Goal: Task Accomplishment & Management: Manage account settings

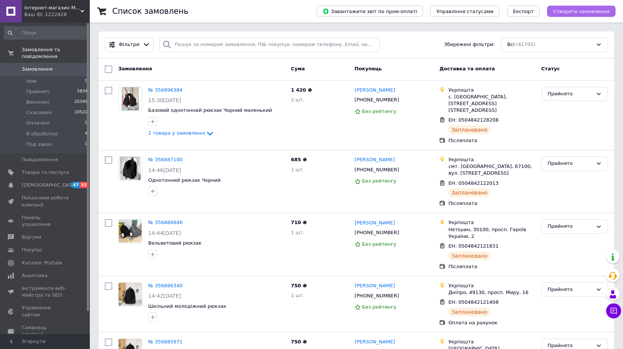
click at [567, 11] on span "Створити замовлення" at bounding box center [581, 12] width 57 height 6
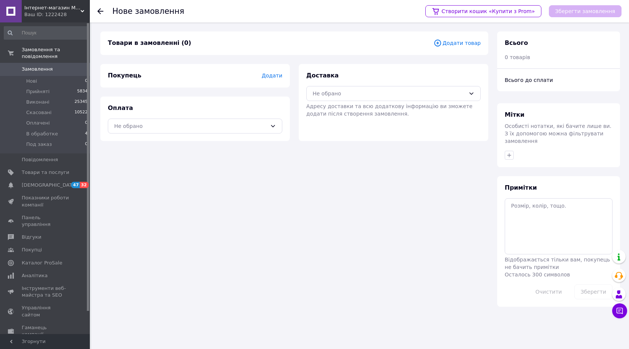
click at [454, 40] on span "Додати товар" at bounding box center [456, 43] width 47 height 8
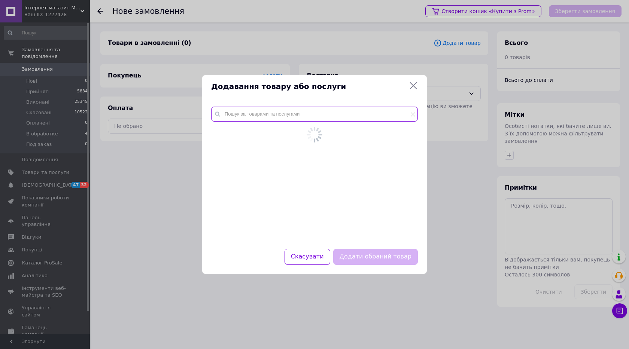
click at [269, 118] on input "text" at bounding box center [314, 114] width 207 height 15
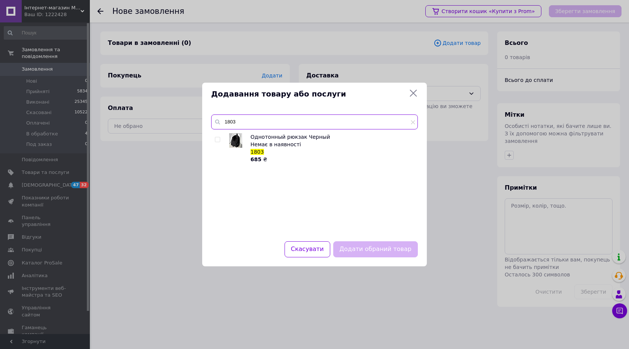
type input "1803"
click at [219, 138] on input "checkbox" at bounding box center [217, 139] width 5 height 5
checkbox input "true"
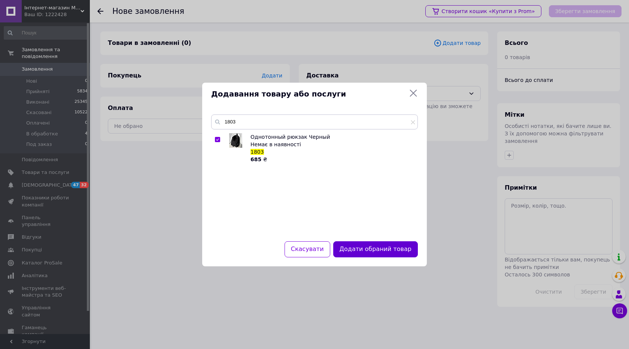
click at [380, 248] on button "Додати обраний товар" at bounding box center [375, 249] width 85 height 16
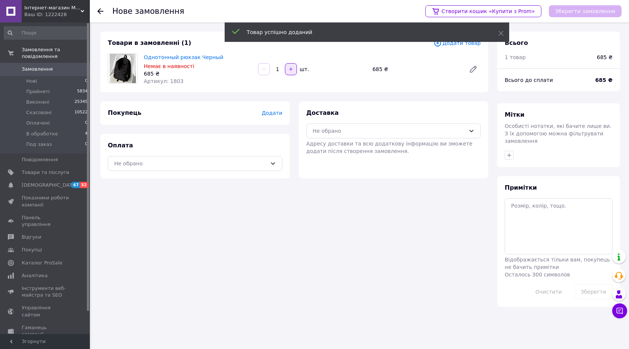
click at [290, 68] on icon "button" at bounding box center [290, 69] width 5 height 5
type input "2"
click at [342, 131] on div "Не обрано" at bounding box center [388, 131] width 153 height 8
click at [341, 161] on span "Укрпошта (безкоштовно від 2000 ₴)" at bounding box center [399, 161] width 150 height 7
click at [265, 162] on div "Не обрано" at bounding box center [190, 163] width 153 height 8
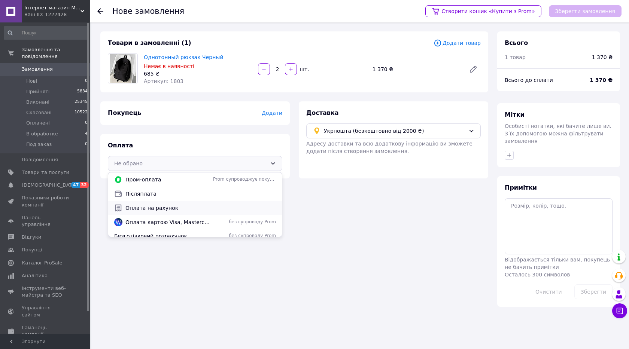
click at [135, 206] on span "Оплата на рахунок" at bounding box center [200, 207] width 150 height 7
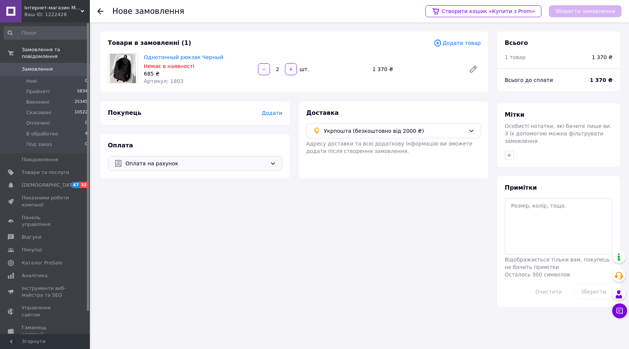
click at [272, 113] on span "Додати" at bounding box center [272, 113] width 21 height 6
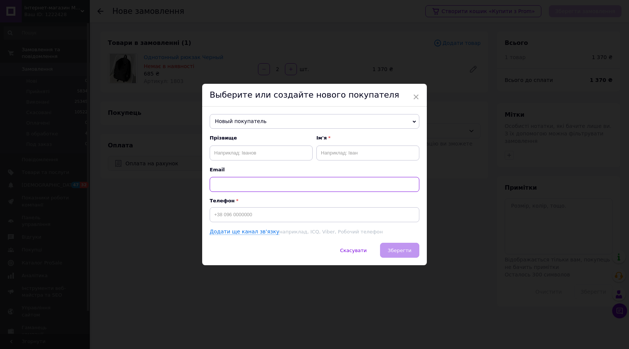
click at [257, 183] on input "text" at bounding box center [315, 184] width 210 height 15
paste input "Рівне 33027, 0683238103, [PERSON_NAME] , безн 1230 грн ОПЛАЧЕНО"
click at [259, 184] on input "Рівне 33027, 0683238103, [PERSON_NAME] , безн 1230 грн ОПЛАЧЕНО" at bounding box center [315, 184] width 210 height 15
type input "Рівне 33027, , [PERSON_NAME] , безн 1230 грн ОПЛАЧЕНО"
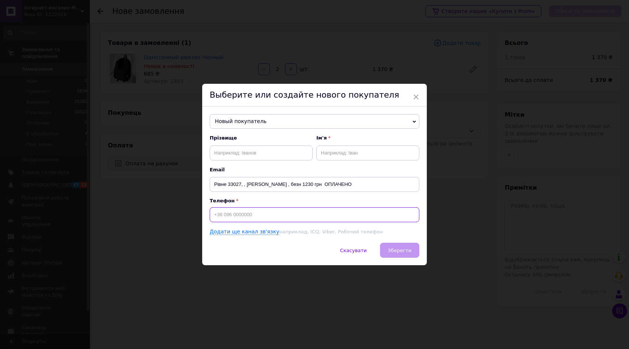
click at [244, 216] on input at bounding box center [315, 214] width 210 height 15
paste input "0683238103"
type input "[PHONE_NUMBER]"
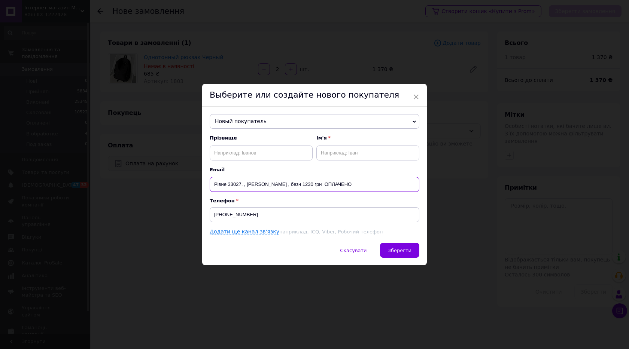
click at [256, 186] on input "Рівне 33027, , [PERSON_NAME] , безн 1230 грн ОПЛАЧЕНО" at bounding box center [315, 184] width 210 height 15
type input "Рівне 33027, , [PERSON_NAME] , безн 1230 грн ОПЛАЧЕНО"
click at [255, 158] on input "text" at bounding box center [261, 153] width 103 height 15
paste input "[PERSON_NAME]"
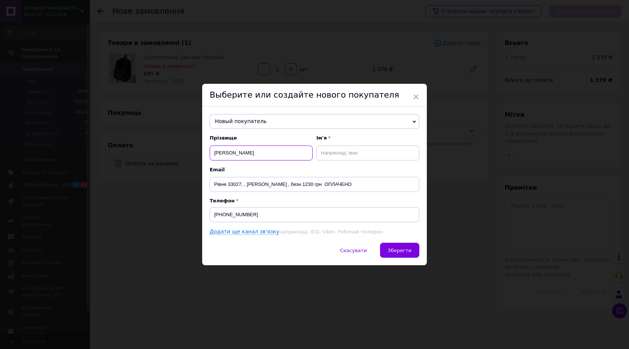
type input "[PERSON_NAME]"
drag, startPoint x: 245, startPoint y: 181, endPoint x: 286, endPoint y: 181, distance: 41.5
click at [286, 181] on input "Рівне 33027, , [PERSON_NAME] , безн 1230 грн ОПЛАЧЕНО" at bounding box center [315, 184] width 210 height 15
type input "Рівне 33027, , , безн 1230 грн ОПЛАЧЕНО"
click at [328, 151] on input "text" at bounding box center [367, 153] width 103 height 15
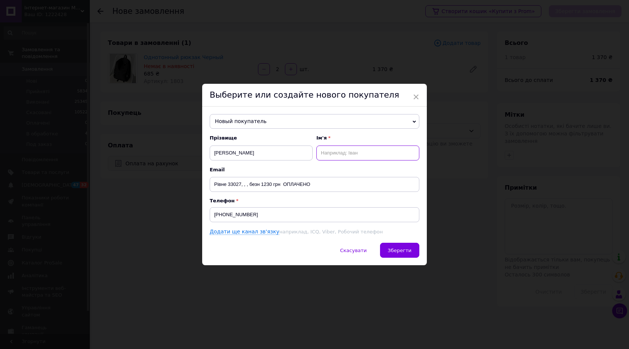
paste input "[PERSON_NAME]"
type input "[PERSON_NAME]"
click at [232, 186] on input "Рівне 33027, , , безн 1230 грн ОПЛАЧЕНО" at bounding box center [315, 184] width 210 height 15
type input "Рівне , , , безн 1230 грн ОПЛАЧЕНО"
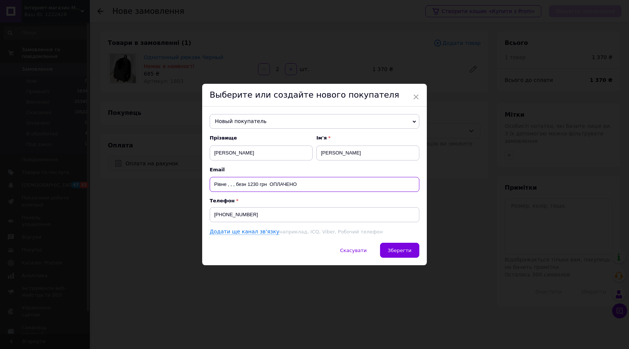
click at [232, 183] on input "Рівне , , , безн 1230 грн ОПЛАЧЕНО" at bounding box center [315, 184] width 210 height 15
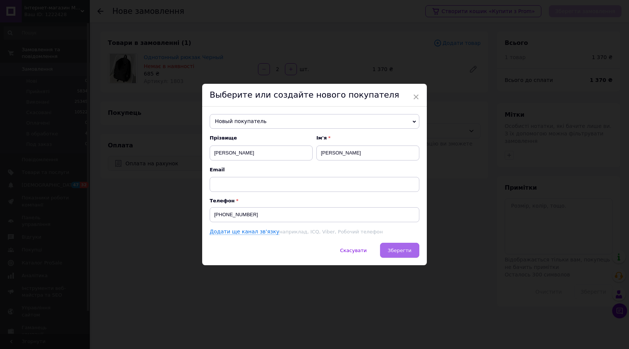
click at [399, 250] on span "Зберегти" at bounding box center [400, 251] width 24 height 6
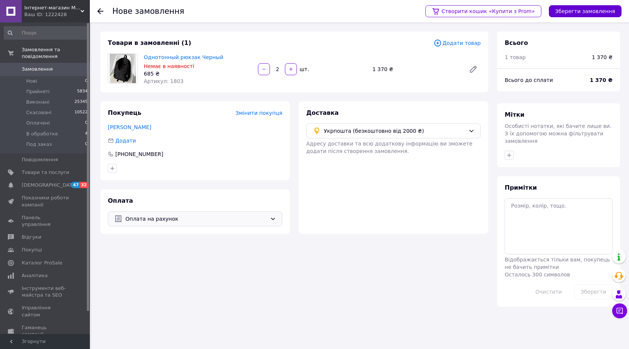
click at [592, 14] on button "Зберегти замовлення" at bounding box center [585, 11] width 73 height 12
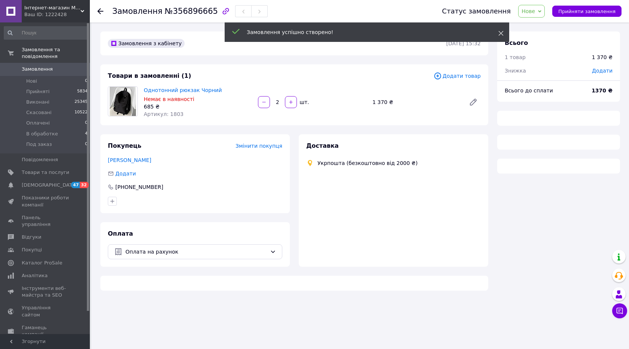
click at [501, 31] on icon at bounding box center [500, 33] width 5 height 5
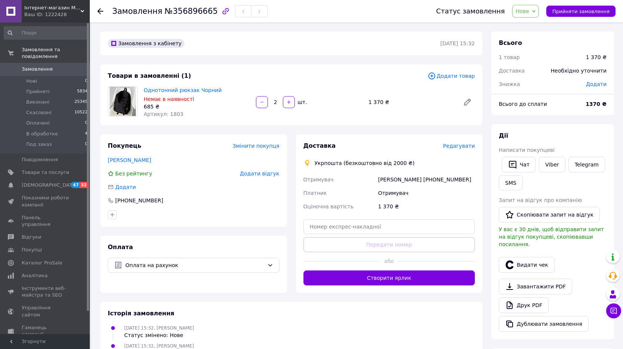
click at [529, 13] on span "Нове" at bounding box center [522, 11] width 13 height 6
click at [535, 22] on li "Прийнято" at bounding box center [532, 26] width 39 height 11
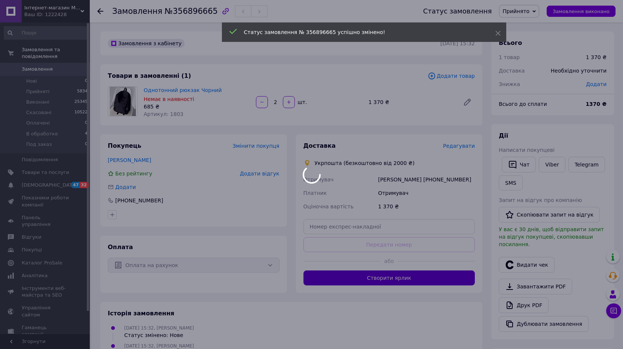
click at [430, 280] on div at bounding box center [311, 174] width 623 height 349
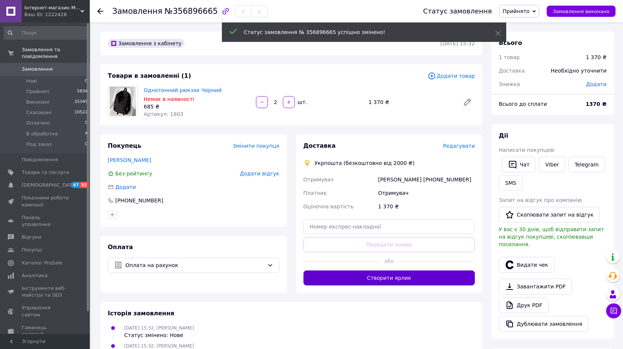
click at [378, 286] on button "Створити ярлик" at bounding box center [390, 278] width 172 height 15
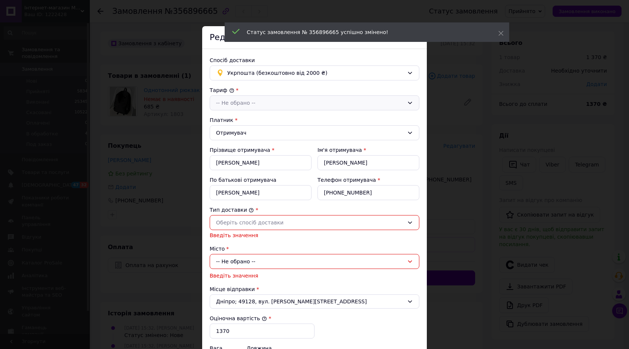
click at [277, 98] on div "-- Не обрано --" at bounding box center [315, 102] width 210 height 15
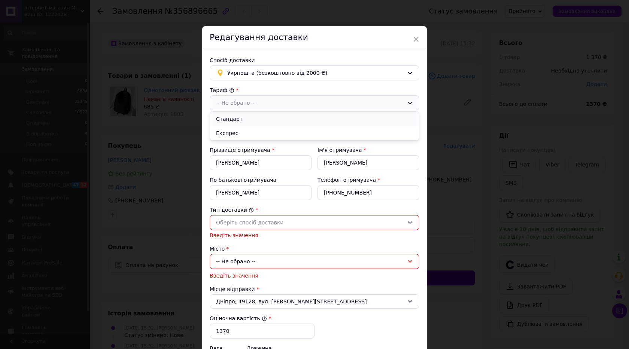
click at [258, 119] on li "Стандарт" at bounding box center [314, 119] width 209 height 14
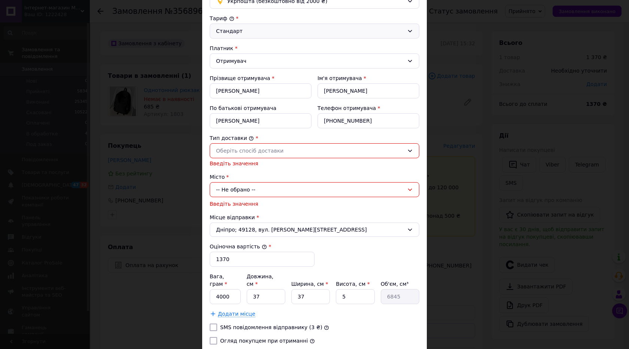
scroll to position [75, 0]
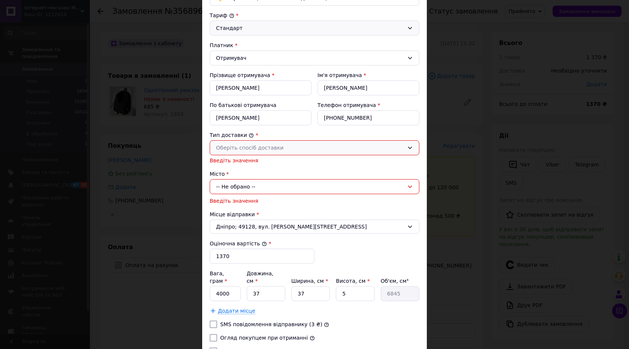
click at [259, 151] on div "Оберіть спосіб доставки" at bounding box center [310, 148] width 188 height 8
click at [254, 165] on li "Склад - склад" at bounding box center [314, 164] width 209 height 14
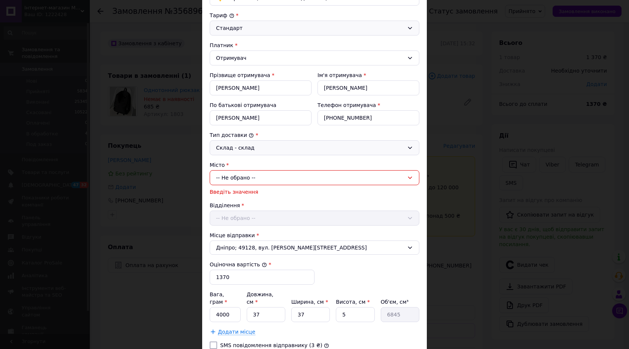
click at [248, 180] on div "-- Не обрано --" at bounding box center [315, 177] width 210 height 15
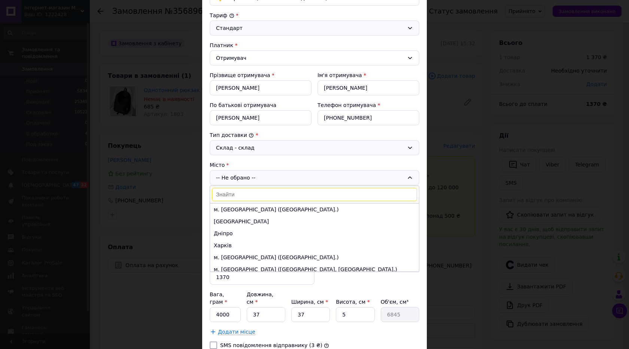
click at [240, 200] on input at bounding box center [314, 194] width 205 height 13
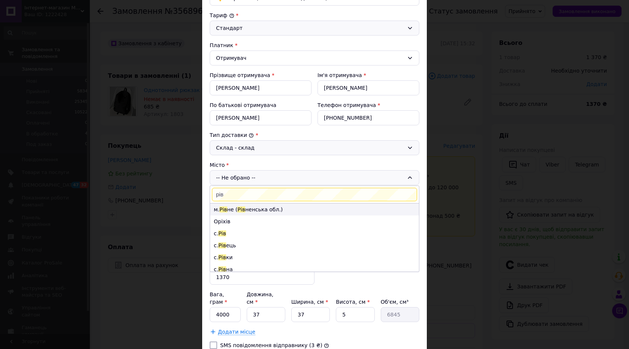
type input "рів"
click at [232, 206] on li "м. Рів не ( Рів ненська обл.)" at bounding box center [314, 210] width 209 height 12
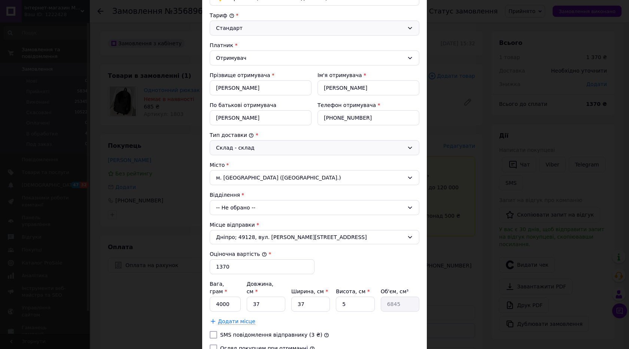
click at [253, 206] on div "-- Не обрано --" at bounding box center [315, 207] width 210 height 15
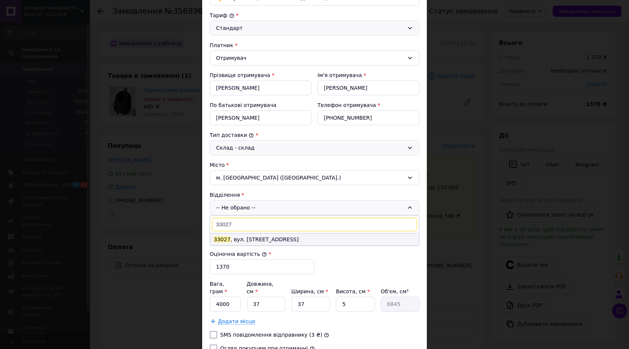
type input "33027"
click at [240, 241] on li "33027 , вул. [STREET_ADDRESS]" at bounding box center [314, 240] width 209 height 12
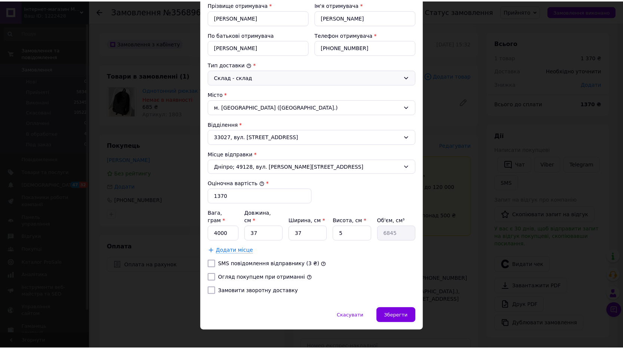
scroll to position [146, 0]
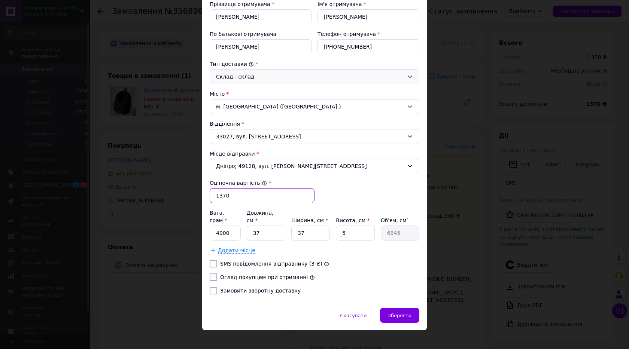
click at [229, 195] on input "1370" at bounding box center [262, 195] width 105 height 15
type input "1230"
click at [219, 226] on input "4000" at bounding box center [225, 233] width 31 height 15
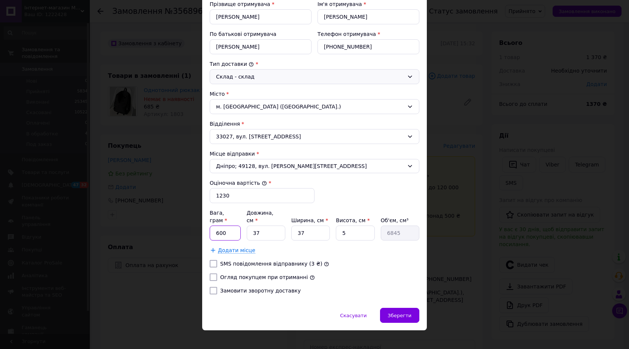
type input "600"
type input "4"
type input "740"
type input "40"
type input "7400"
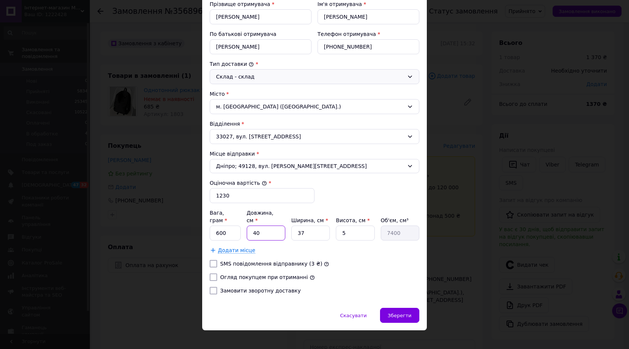
type input "40"
type input "4"
type input "800"
type input "4"
click at [306, 226] on input "4" at bounding box center [310, 233] width 39 height 15
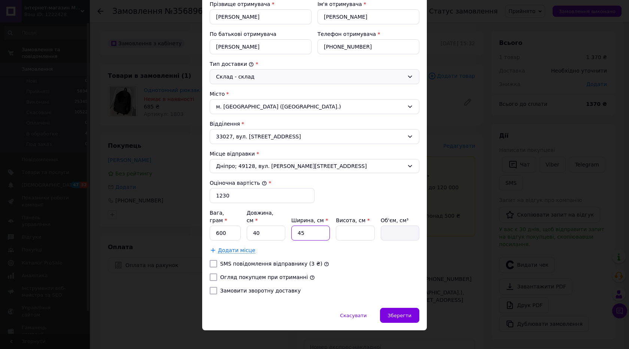
type input "45"
type input "6"
type input "10800"
type input "6"
click at [210, 274] on input "Огляд покупцем при отриманні" at bounding box center [213, 277] width 7 height 7
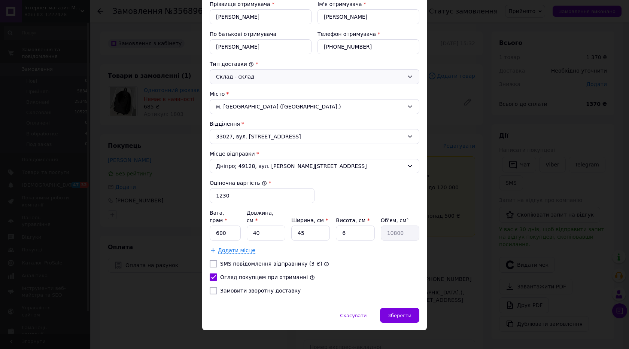
checkbox input "true"
click at [394, 308] on div "Зберегти" at bounding box center [399, 315] width 39 height 15
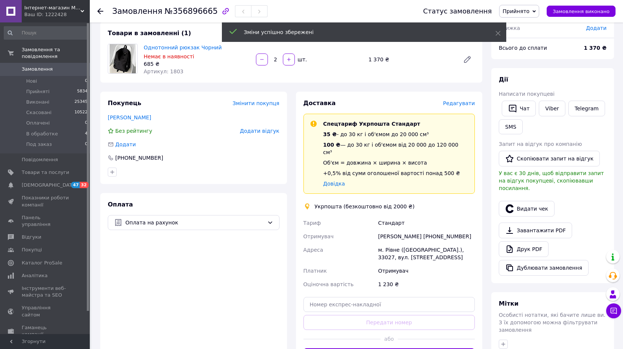
scroll to position [75, 0]
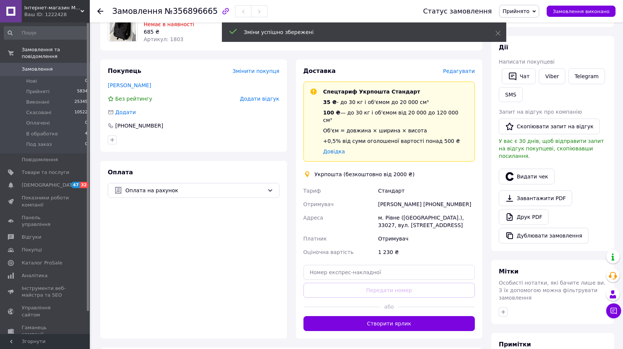
drag, startPoint x: 396, startPoint y: 324, endPoint x: 404, endPoint y: 315, distance: 11.7
click at [396, 324] on button "Створити ярлик" at bounding box center [390, 323] width 172 height 15
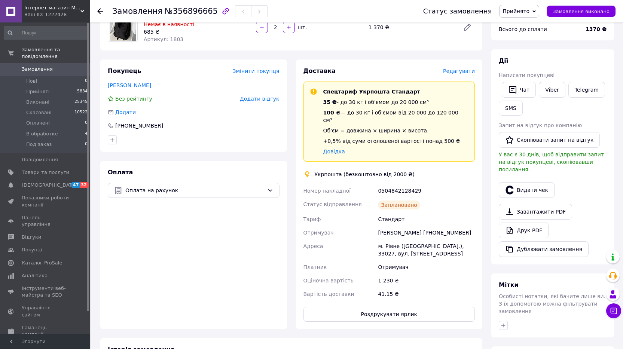
click at [393, 186] on div "0504842128429" at bounding box center [426, 190] width 100 height 13
copy div "0504842128429"
click at [54, 66] on span "Замовлення" at bounding box center [46, 69] width 48 height 7
